Goal: Check status: Verify the current state of an ongoing process or item

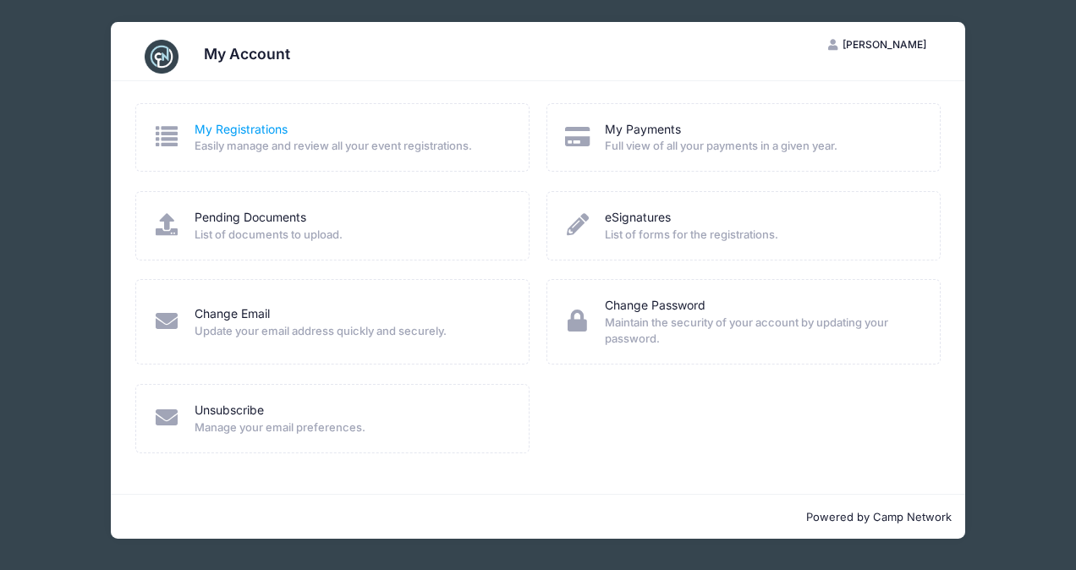
click at [242, 127] on link "My Registrations" at bounding box center [241, 130] width 93 height 18
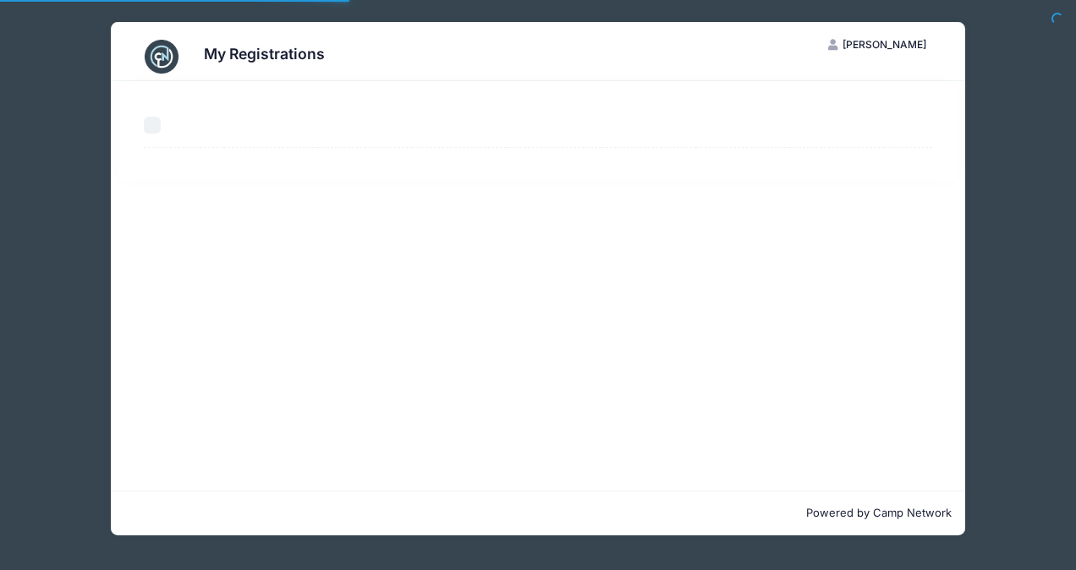
select select "50"
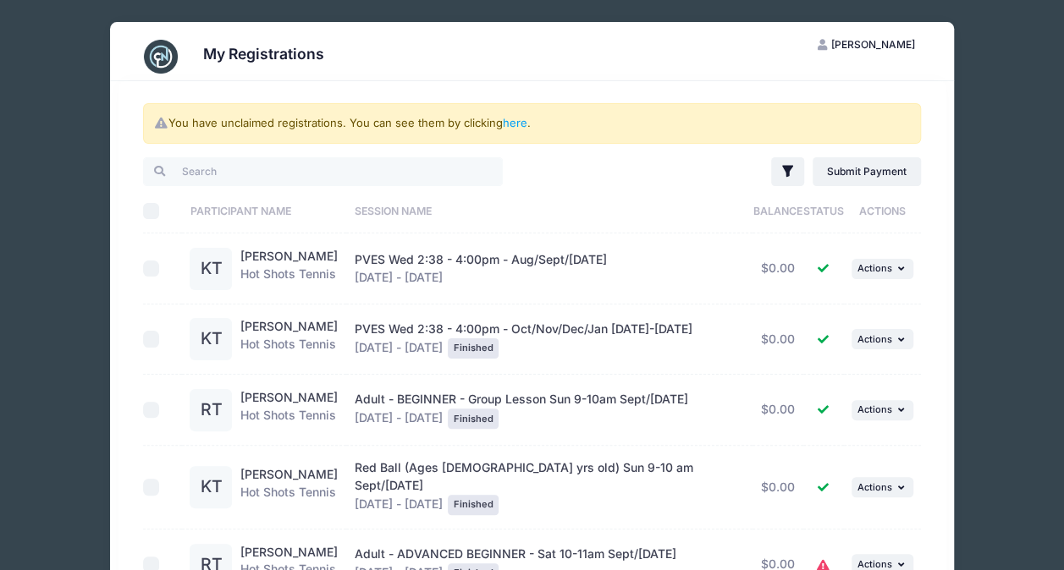
click at [144, 270] on input "checkbox" at bounding box center [151, 269] width 17 height 17
checkbox input "true"
click at [877, 272] on span "Actions" at bounding box center [874, 268] width 35 height 12
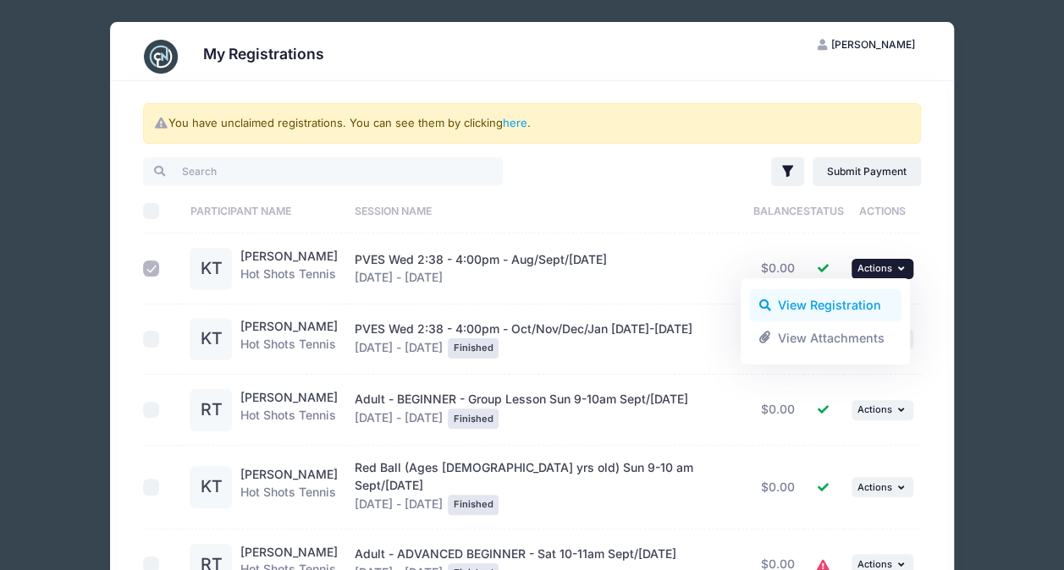
click at [838, 311] on link "View Registration" at bounding box center [825, 305] width 153 height 32
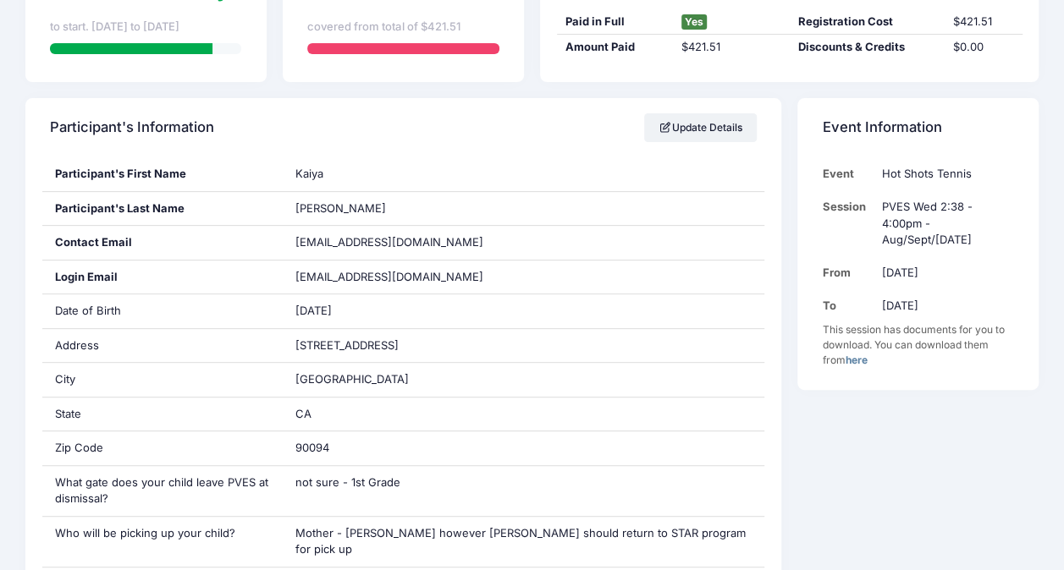
scroll to position [254, 0]
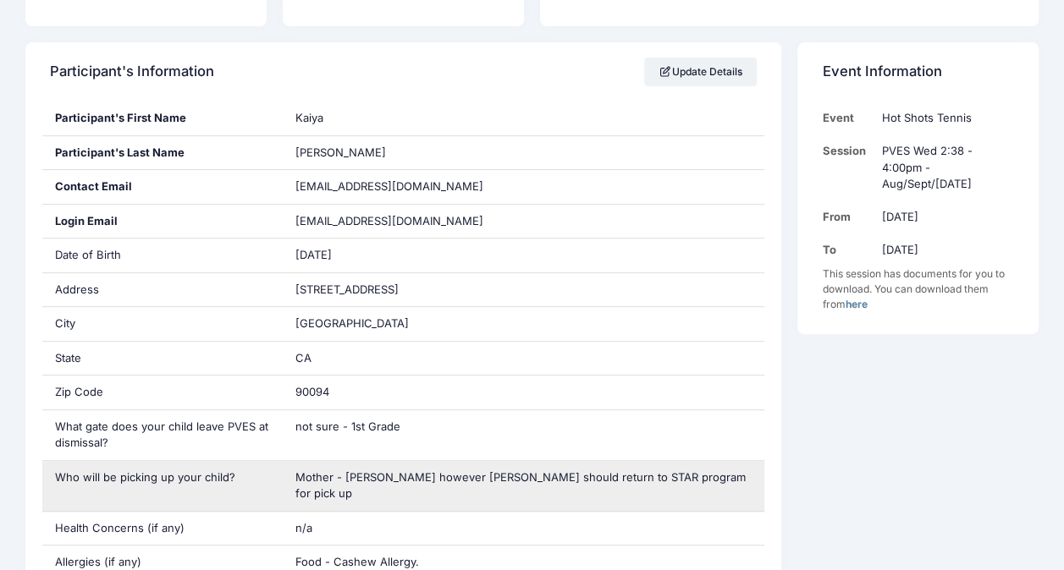
click at [328, 477] on span "Mother - Rashi however Kaiya should return to STAR program for pick up" at bounding box center [520, 485] width 450 height 30
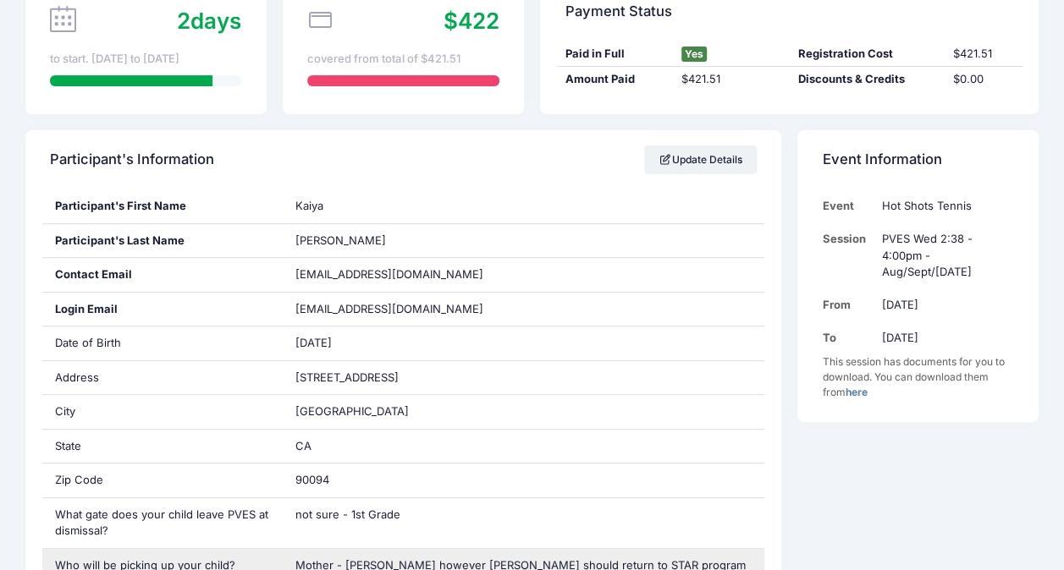
scroll to position [0, 0]
